Goal: Information Seeking & Learning: Compare options

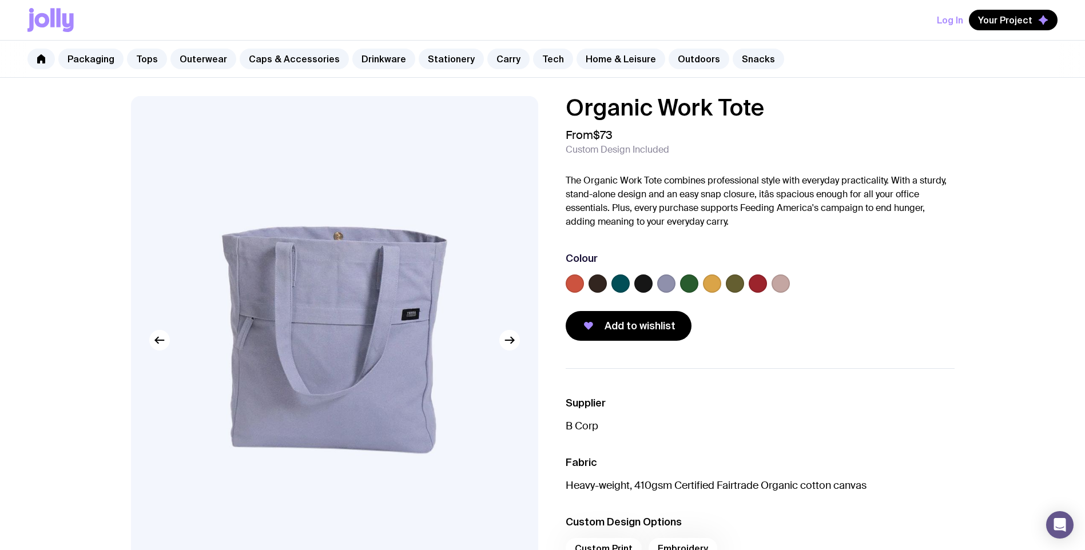
click at [722, 284] on div at bounding box center [760, 286] width 389 height 23
click at [715, 284] on label at bounding box center [712, 284] width 18 height 18
click at [0, 0] on input "radio" at bounding box center [0, 0] width 0 height 0
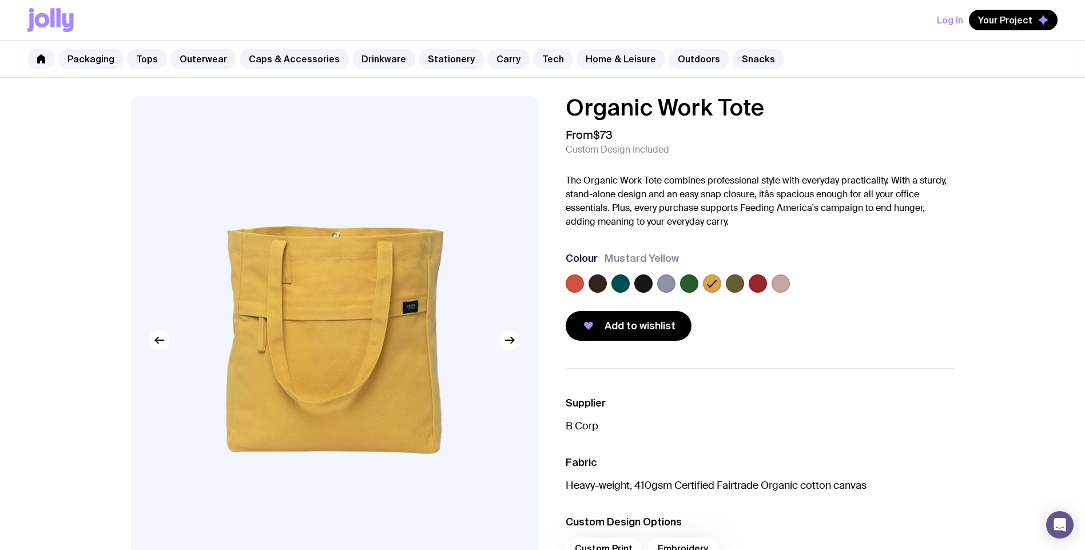
click at [566, 285] on div at bounding box center [575, 284] width 18 height 18
click at [570, 284] on label at bounding box center [575, 284] width 18 height 18
click at [0, 0] on input "radio" at bounding box center [0, 0] width 0 height 0
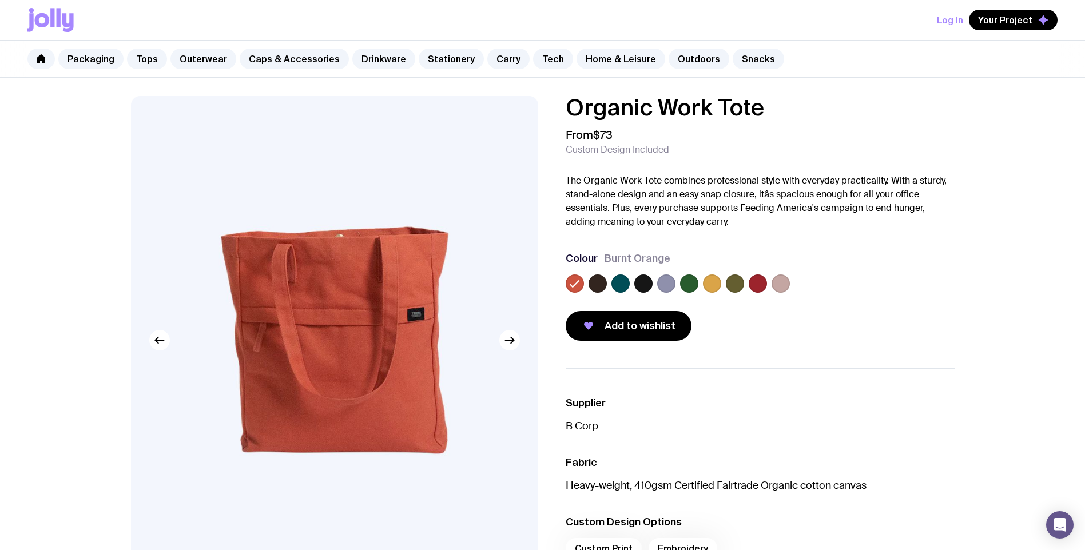
click at [715, 281] on label at bounding box center [712, 284] width 18 height 18
click at [0, 0] on input "radio" at bounding box center [0, 0] width 0 height 0
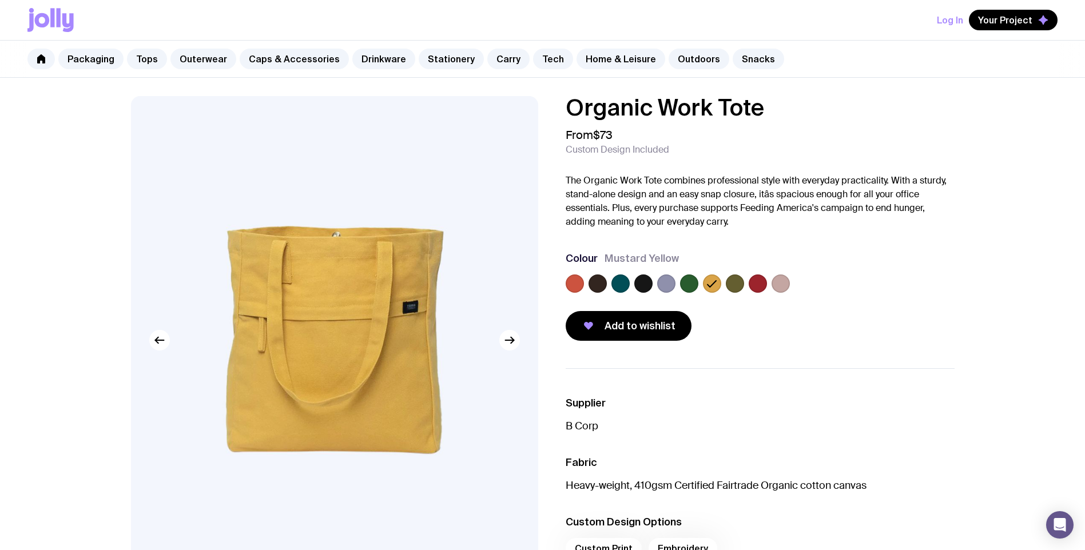
click at [411, 313] on img at bounding box center [334, 340] width 407 height 488
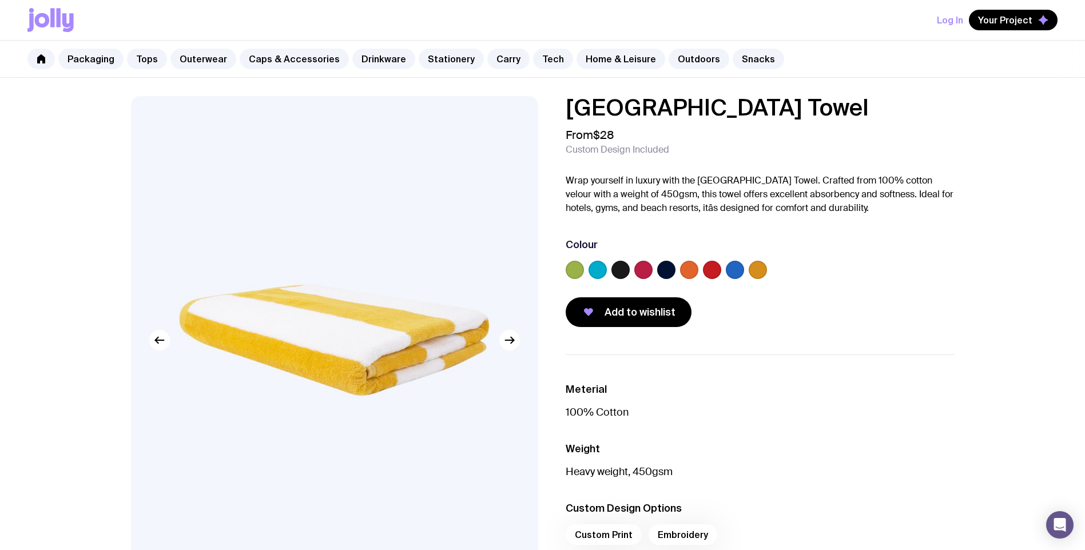
click at [690, 275] on label at bounding box center [689, 270] width 18 height 18
click at [0, 0] on input "radio" at bounding box center [0, 0] width 0 height 0
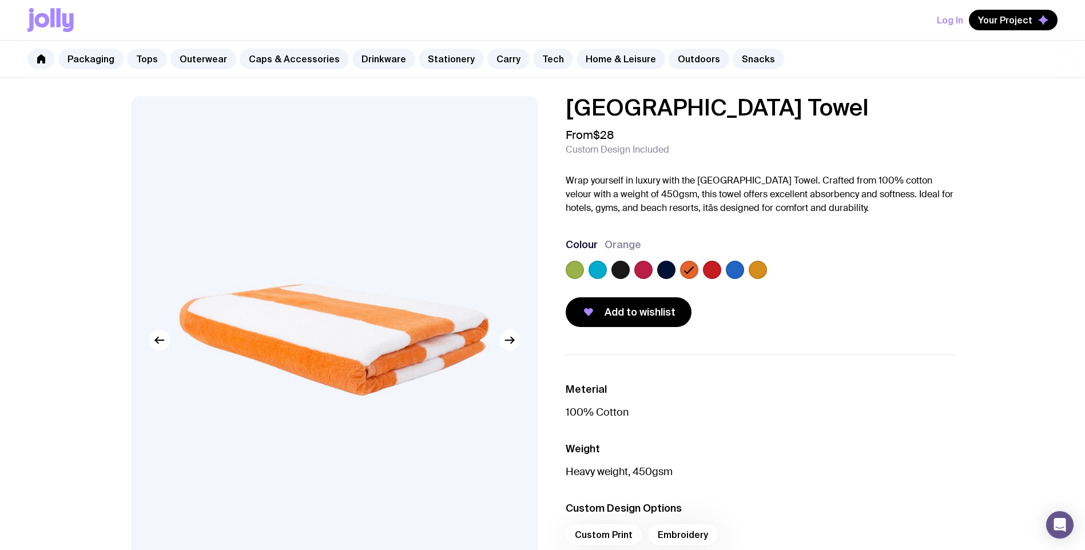
click at [413, 347] on img at bounding box center [334, 340] width 407 height 488
click at [759, 274] on label at bounding box center [758, 270] width 18 height 18
click at [0, 0] on input "radio" at bounding box center [0, 0] width 0 height 0
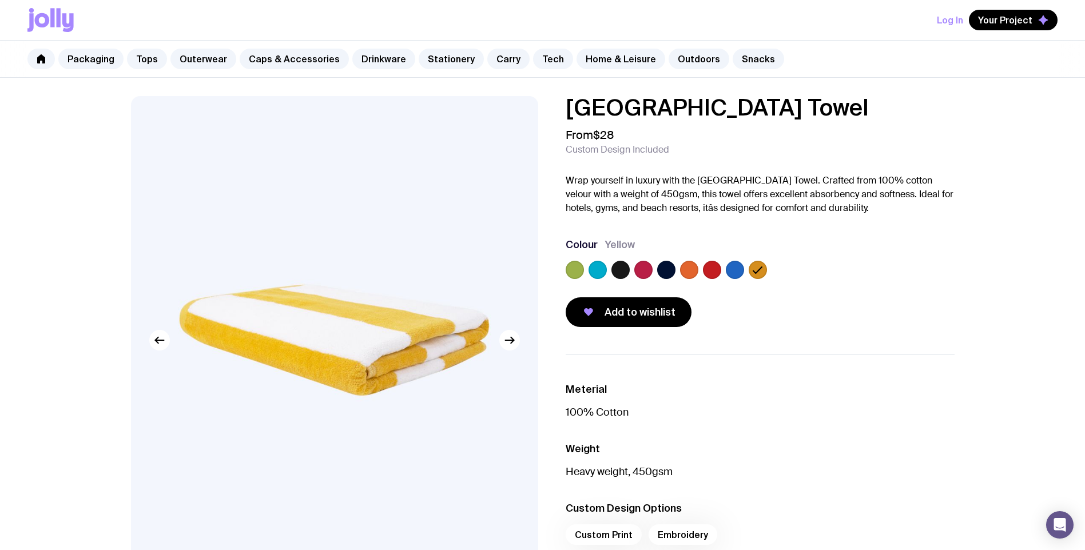
click at [357, 329] on img at bounding box center [334, 340] width 407 height 488
click at [618, 273] on label at bounding box center [620, 270] width 18 height 18
click at [0, 0] on input "radio" at bounding box center [0, 0] width 0 height 0
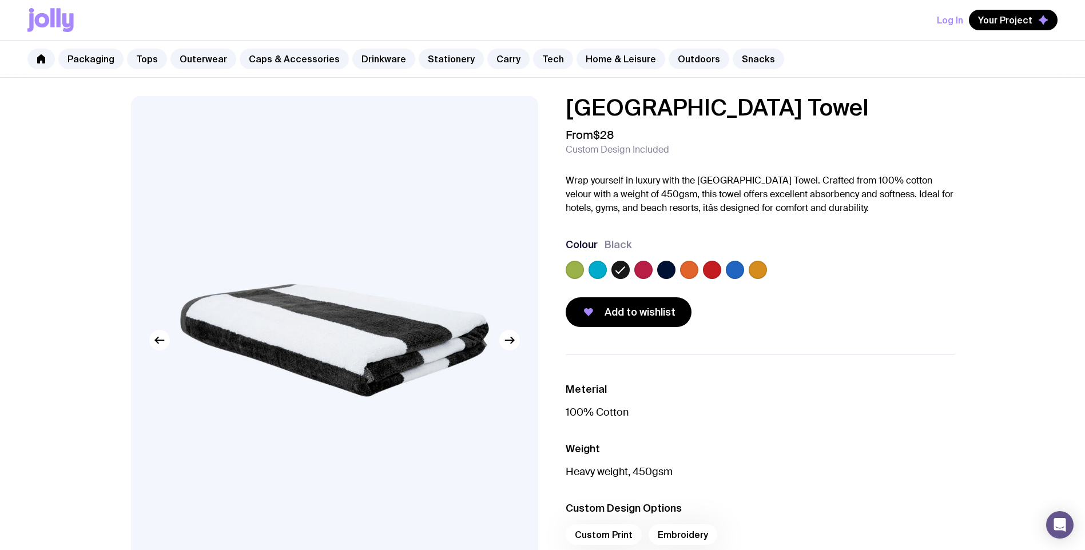
click at [335, 320] on img at bounding box center [334, 340] width 407 height 488
drag, startPoint x: 335, startPoint y: 320, endPoint x: 482, endPoint y: 276, distance: 153.3
click at [482, 276] on img at bounding box center [334, 340] width 407 height 488
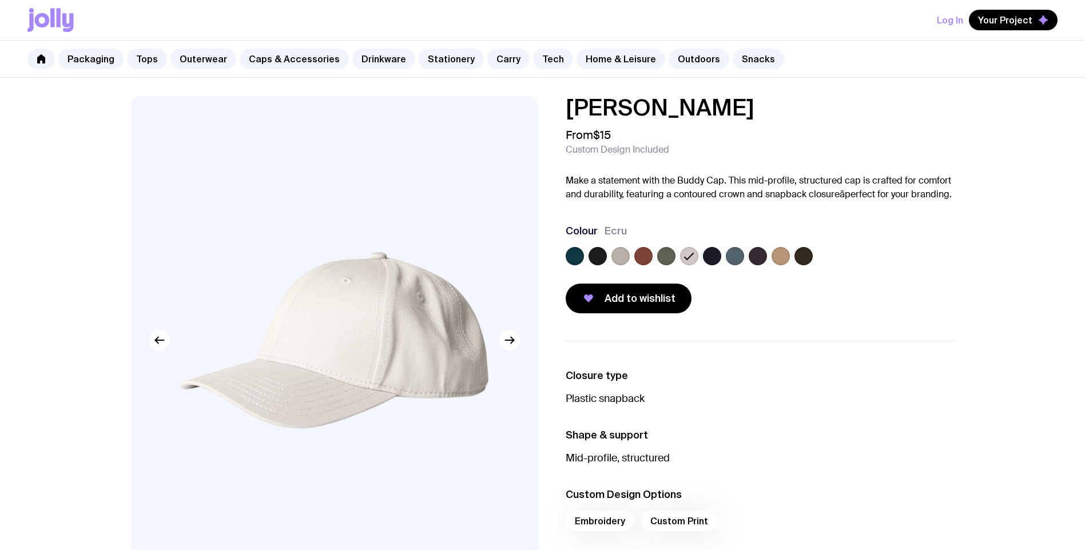
click at [618, 254] on label at bounding box center [620, 256] width 18 height 18
click at [0, 0] on input "radio" at bounding box center [0, 0] width 0 height 0
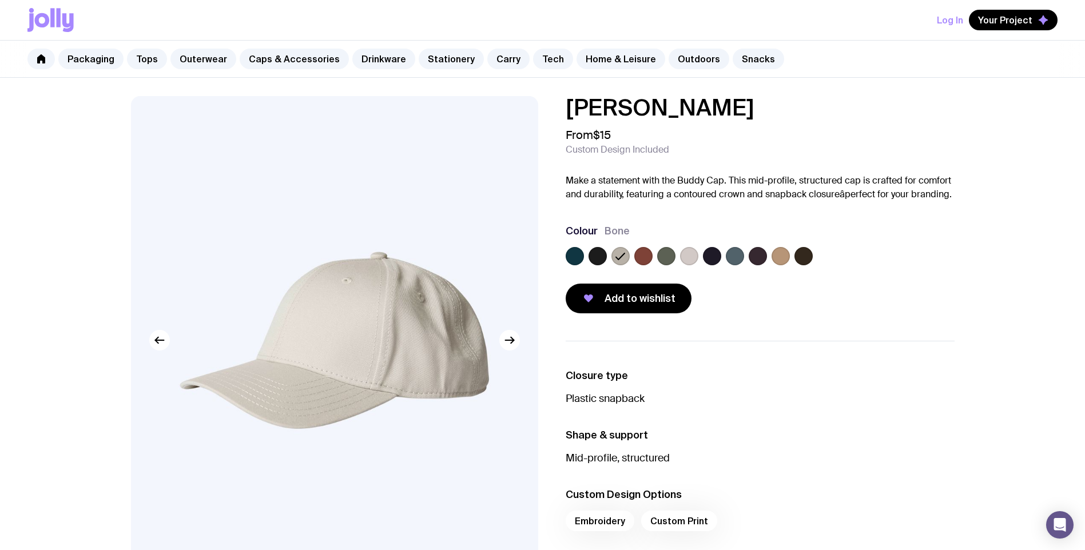
click at [694, 252] on label at bounding box center [689, 256] width 18 height 18
click at [0, 0] on input "radio" at bounding box center [0, 0] width 0 height 0
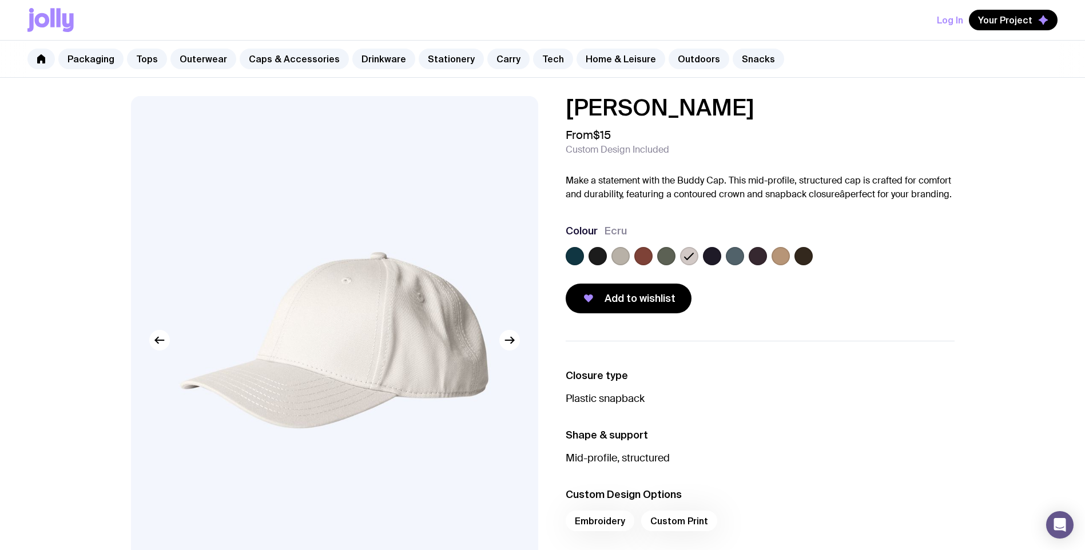
click at [395, 344] on img at bounding box center [334, 340] width 407 height 488
click at [464, 271] on img at bounding box center [334, 340] width 407 height 488
click at [514, 354] on img at bounding box center [334, 340] width 407 height 488
click at [512, 346] on icon "button" at bounding box center [510, 340] width 14 height 14
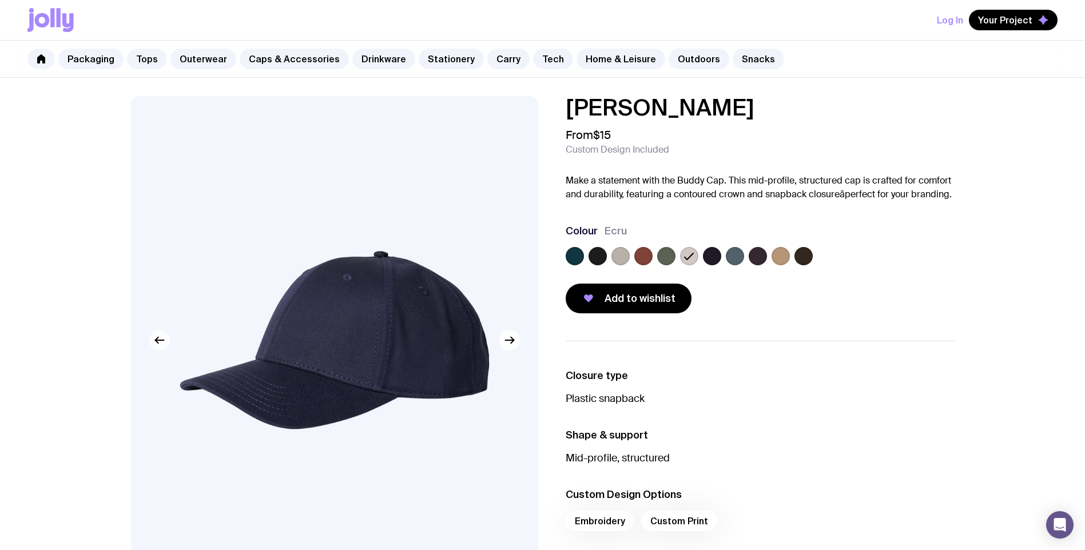
click at [162, 346] on icon "button" at bounding box center [160, 340] width 14 height 14
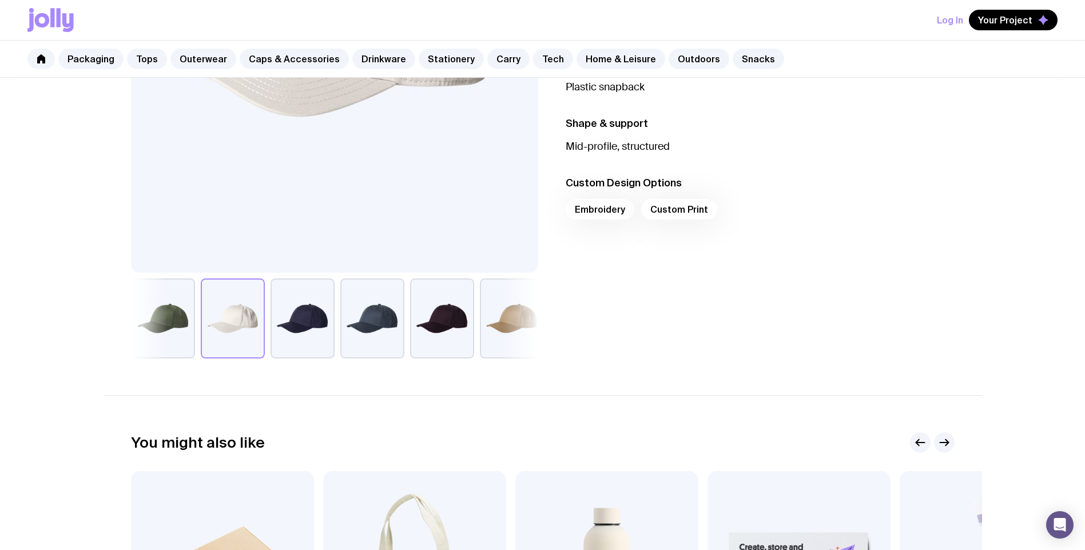
scroll to position [229, 0]
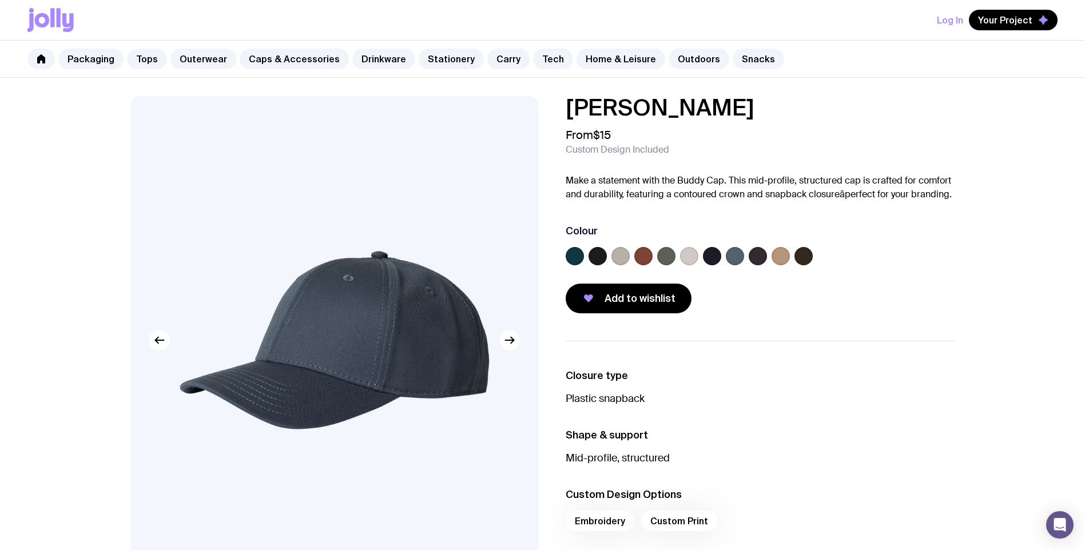
click at [724, 256] on div at bounding box center [760, 258] width 389 height 23
click at [734, 256] on label at bounding box center [735, 256] width 18 height 18
click at [0, 0] on input "radio" at bounding box center [0, 0] width 0 height 0
click at [738, 254] on icon at bounding box center [734, 256] width 9 height 6
click at [0, 0] on input "radio" at bounding box center [0, 0] width 0 height 0
